Goal: Transaction & Acquisition: Obtain resource

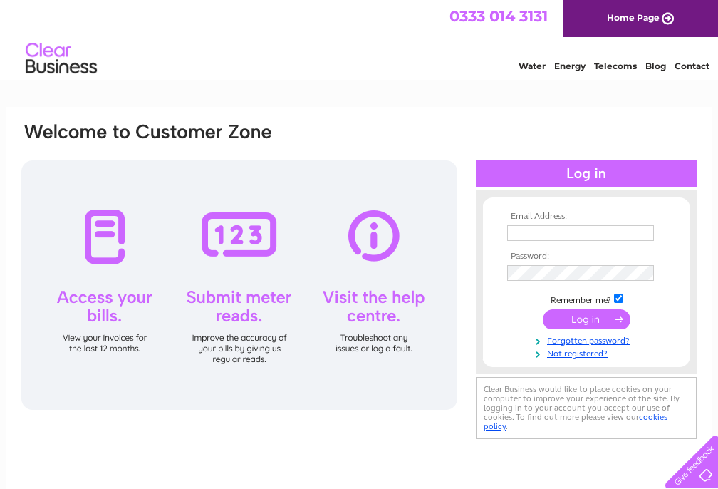
type input "accounts@johndavidsons.com"
click at [579, 317] on input "submit" at bounding box center [587, 319] width 88 height 20
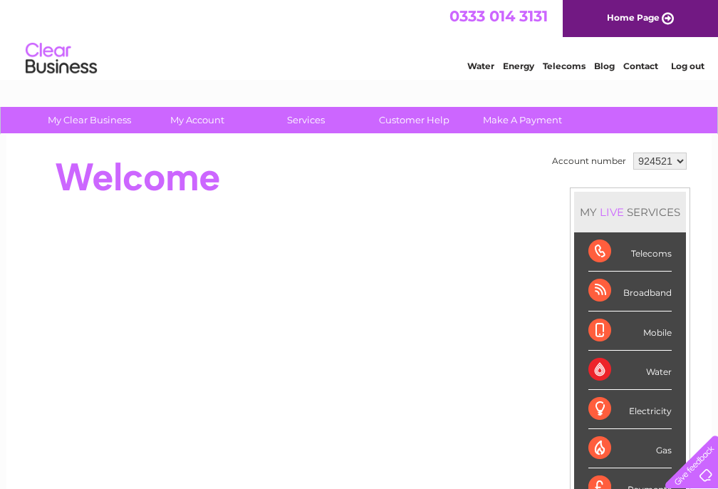
click at [681, 160] on select "924521 927983 933632" at bounding box center [660, 161] width 53 height 17
select select "933632"
click at [634, 153] on select "924521 927983 933632" at bounding box center [660, 161] width 53 height 17
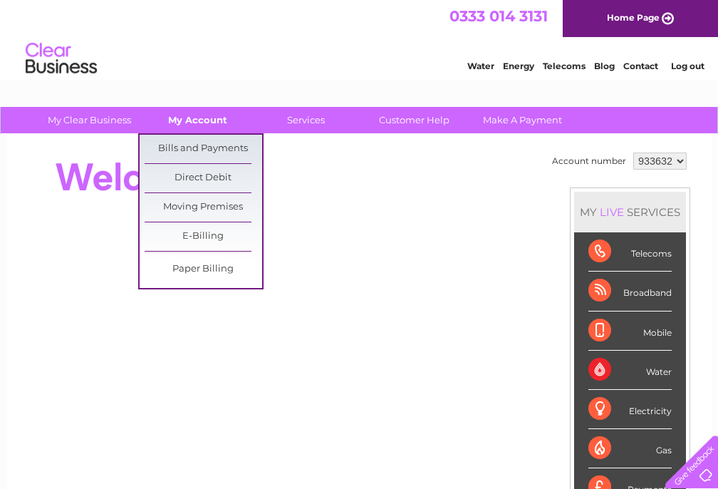
click at [208, 118] on link "My Account" at bounding box center [198, 120] width 118 height 26
click at [205, 143] on link "Bills and Payments" at bounding box center [204, 149] width 118 height 29
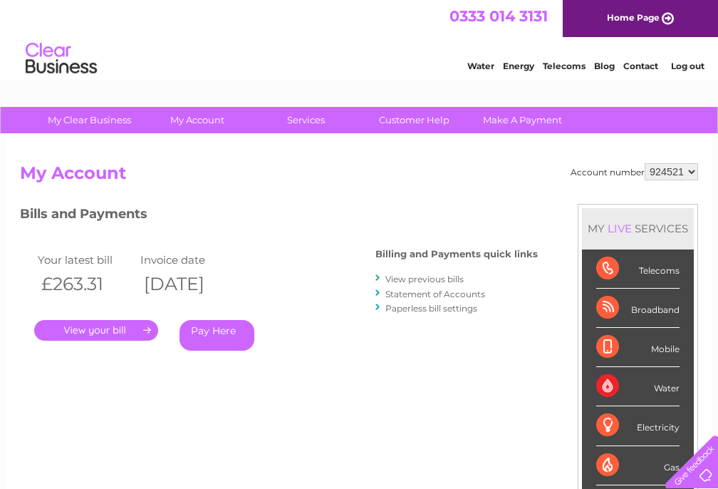
click at [100, 329] on link "." at bounding box center [96, 330] width 124 height 21
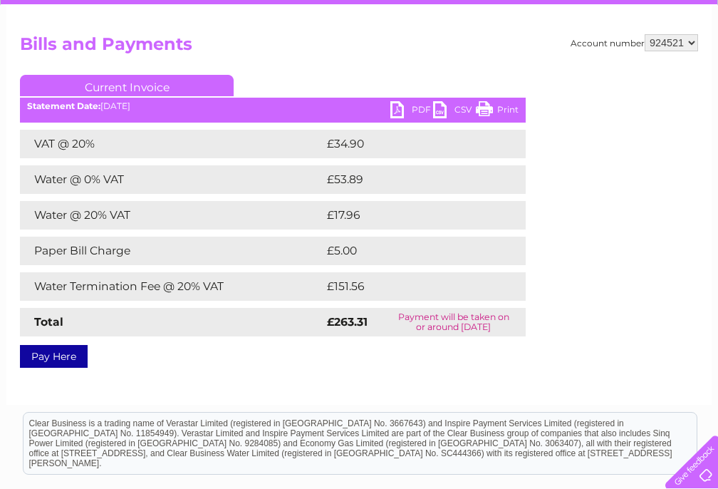
scroll to position [143, 0]
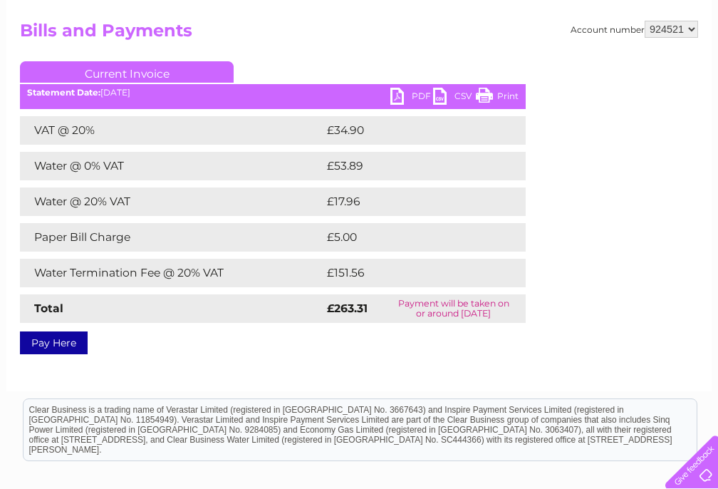
click at [398, 92] on link "PDF" at bounding box center [412, 98] width 43 height 21
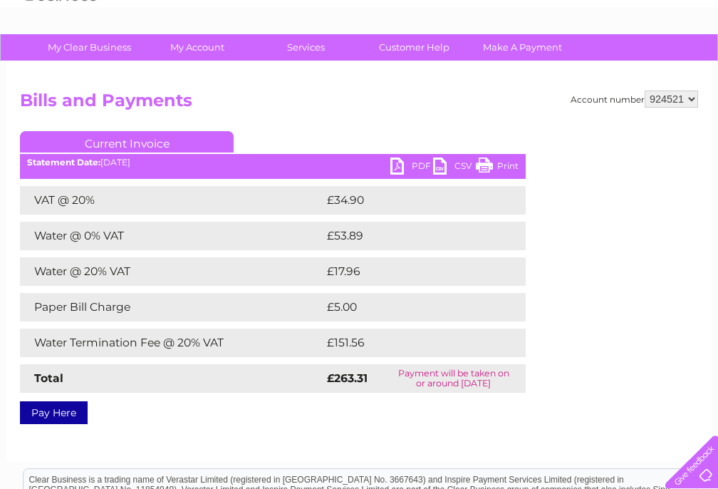
scroll to position [0, 0]
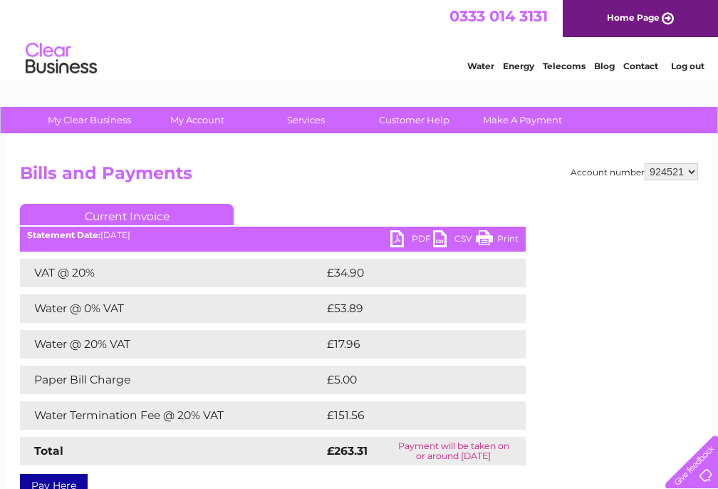
click at [696, 174] on select "924521 927983 933632" at bounding box center [671, 171] width 53 height 17
select select "933632"
click at [645, 163] on select "924521 927983 933632" at bounding box center [671, 171] width 53 height 17
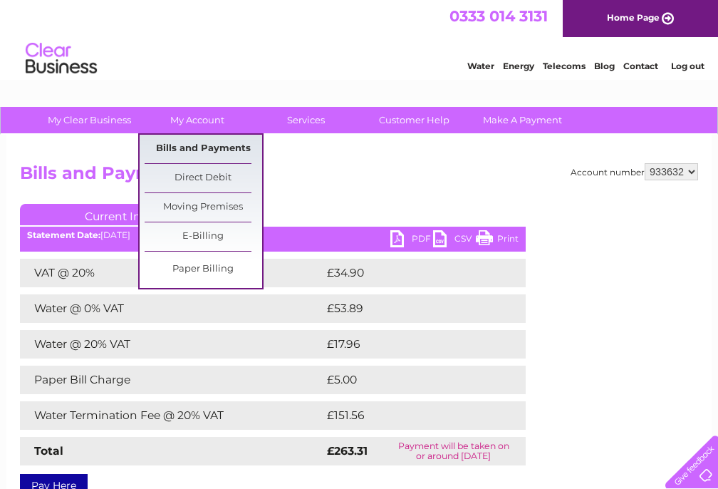
click at [202, 145] on link "Bills and Payments" at bounding box center [204, 149] width 118 height 29
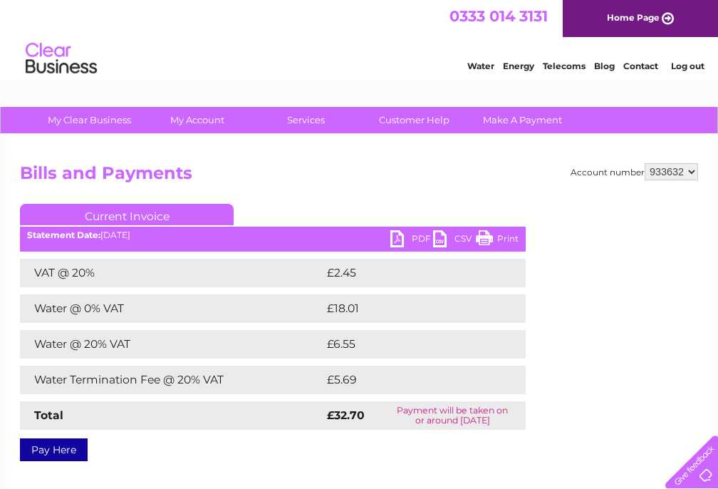
click at [402, 242] on link "PDF" at bounding box center [412, 240] width 43 height 21
